Goal: Information Seeking & Learning: Find contact information

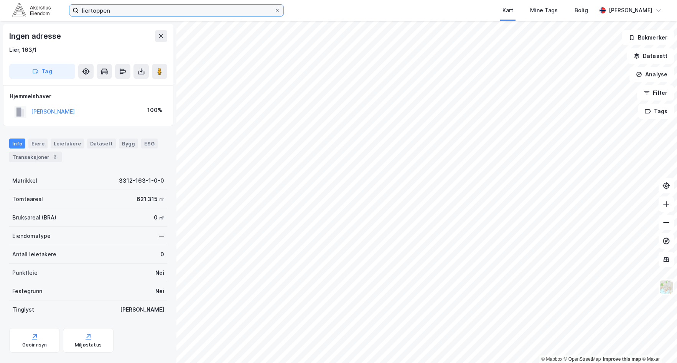
click at [101, 12] on input "liertoppen" at bounding box center [177, 11] width 196 height 12
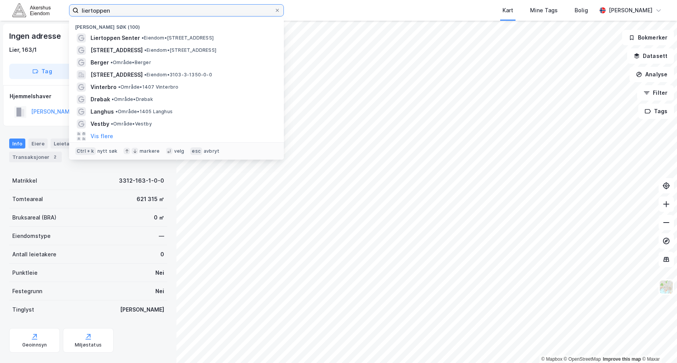
click at [101, 12] on input "liertoppen" at bounding box center [177, 11] width 196 height 12
type input "drammen"
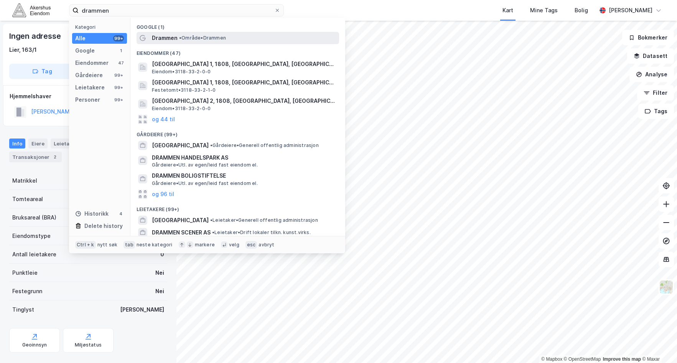
click at [167, 35] on span "Drammen" at bounding box center [165, 37] width 26 height 9
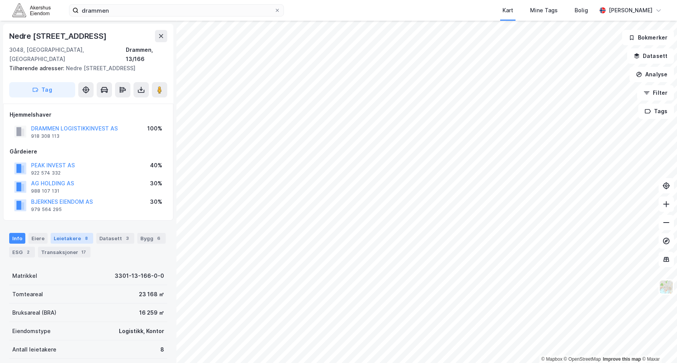
click at [66, 233] on div "Leietakere 8" at bounding box center [72, 238] width 43 height 11
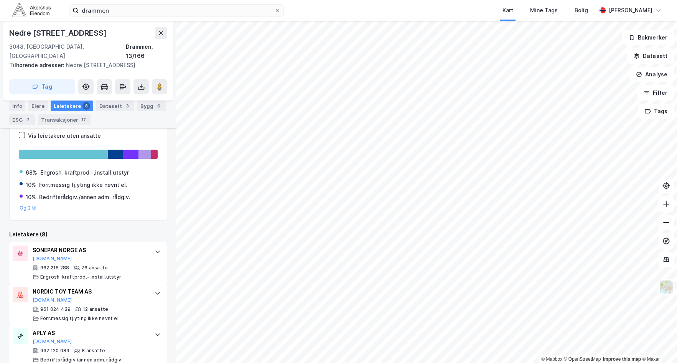
scroll to position [158, 0]
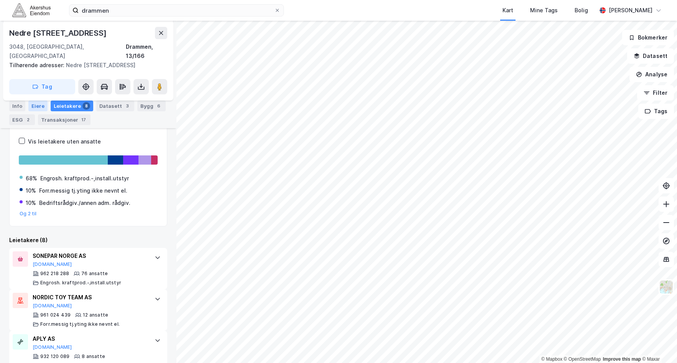
click at [34, 110] on div "Eiere" at bounding box center [37, 106] width 19 height 11
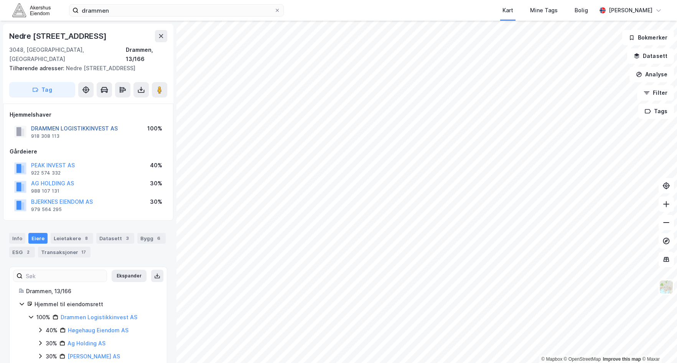
click at [0, 0] on button "DRAMMEN LOGISTIKKINVEST AS" at bounding box center [0, 0] width 0 height 0
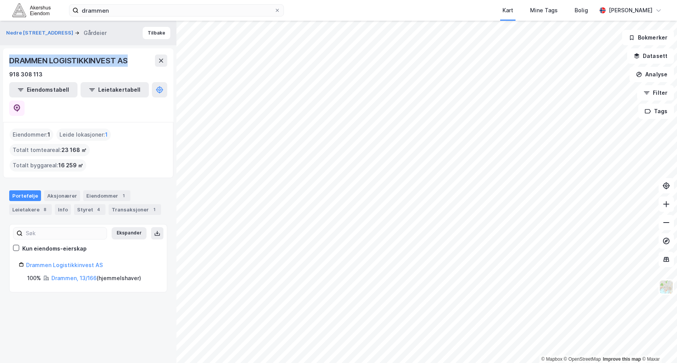
drag, startPoint x: 134, startPoint y: 59, endPoint x: 8, endPoint y: 61, distance: 125.5
click at [8, 61] on div "DRAMMEN LOGISTIKKINVEST AS 918 308 113 Eiendomstabell Leietakertabell" at bounding box center [88, 85] width 170 height 74
copy div "DRAMMEN LOGISTIKKINVEST AS"
